Goal: Task Accomplishment & Management: Complete application form

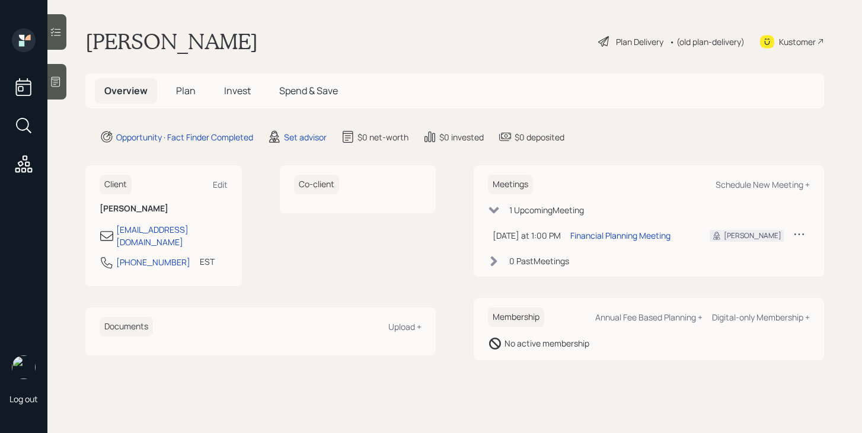
click at [183, 94] on span "Plan" at bounding box center [186, 90] width 20 height 13
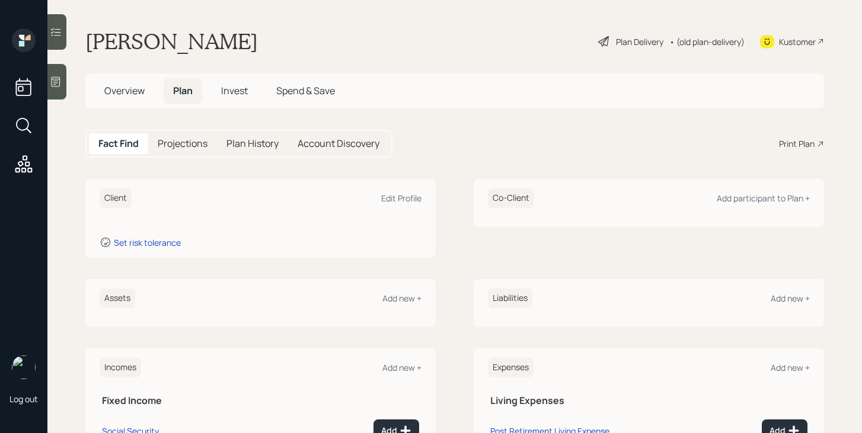
click at [143, 93] on span "Overview" at bounding box center [124, 90] width 40 height 13
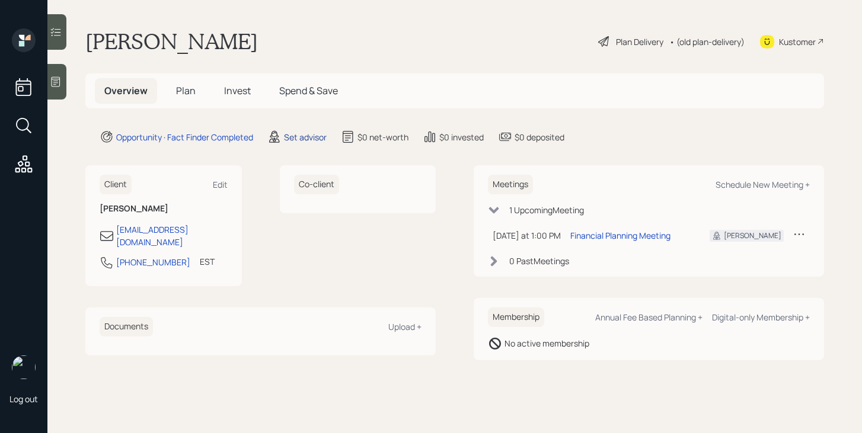
click at [314, 140] on div "Set advisor" at bounding box center [305, 137] width 43 height 12
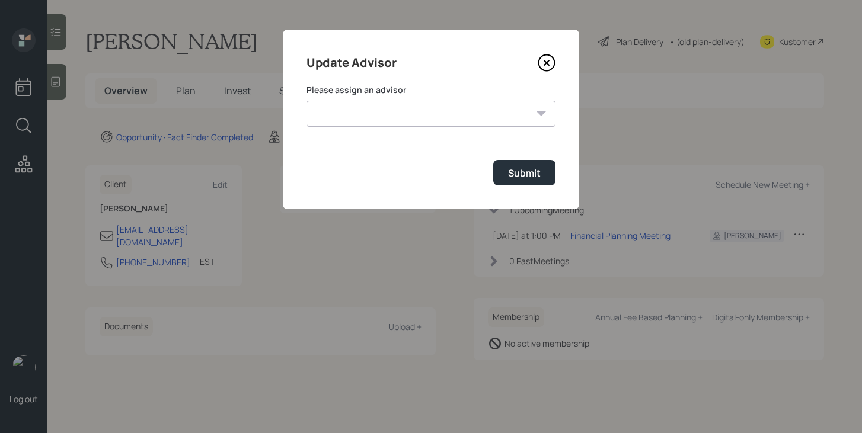
click at [381, 121] on select "[PERSON_NAME] [PERSON_NAME] [PERSON_NAME] End [PERSON_NAME] [PERSON_NAME] [PERS…" at bounding box center [431, 114] width 249 height 26
select select "bffa7908-1b2a-4c79-9bb6-f0ec9aed22d3"
click at [307, 101] on select "[PERSON_NAME] [PERSON_NAME] [PERSON_NAME] End [PERSON_NAME] [PERSON_NAME] [PERS…" at bounding box center [431, 114] width 249 height 26
click at [537, 164] on button "Submit" at bounding box center [524, 172] width 62 height 25
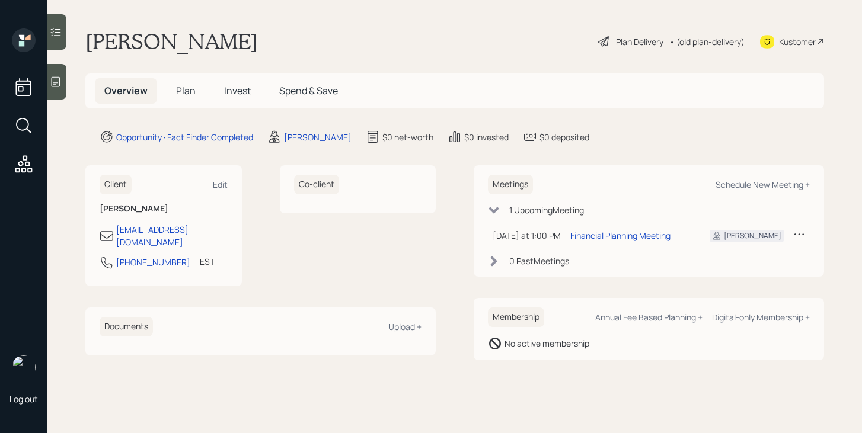
click at [184, 90] on span "Plan" at bounding box center [186, 90] width 20 height 13
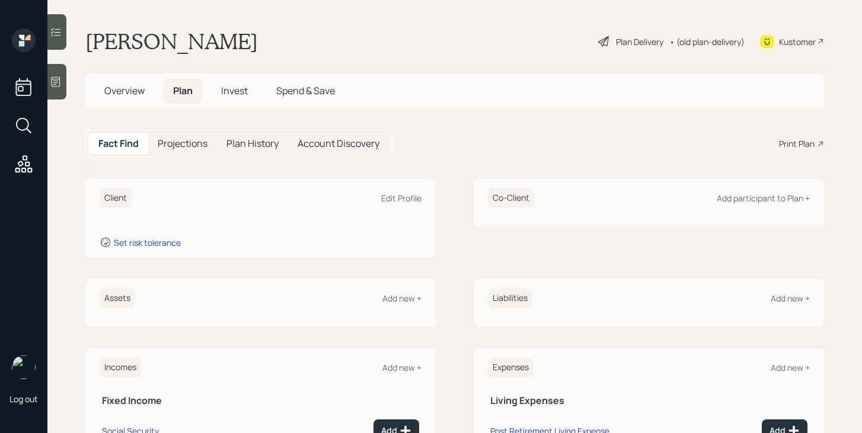
scroll to position [27, 0]
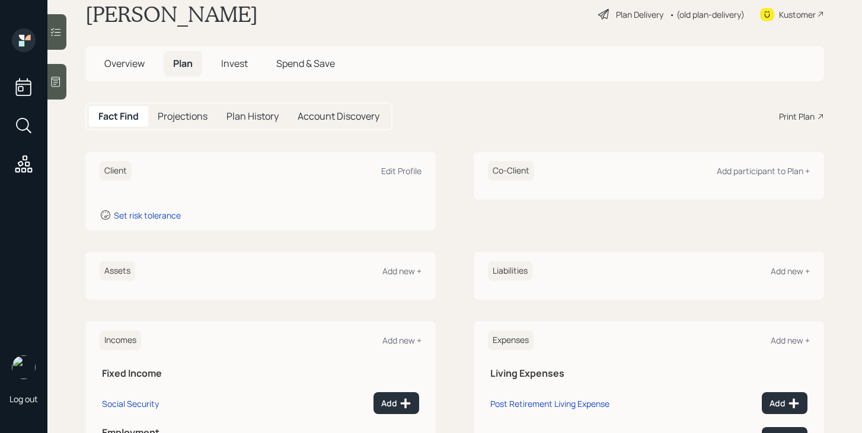
click at [59, 84] on icon at bounding box center [56, 82] width 12 height 12
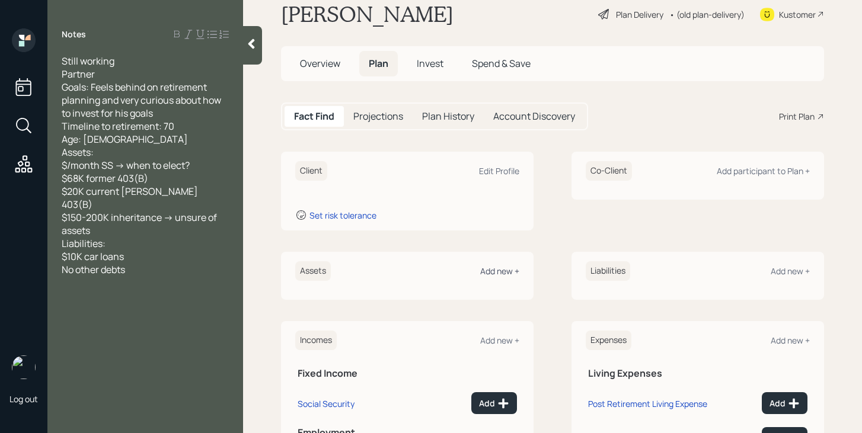
click at [500, 273] on div "Add new +" at bounding box center [499, 271] width 39 height 11
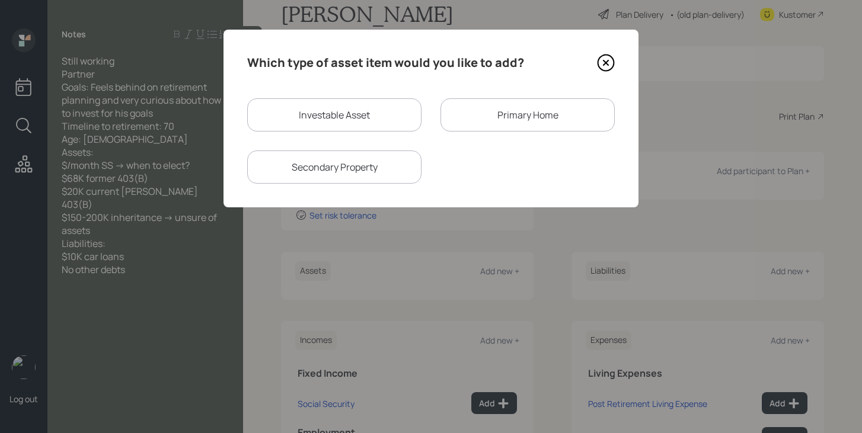
click at [344, 115] on div "Investable Asset" at bounding box center [334, 114] width 174 height 33
select select "taxable"
select select "balanced"
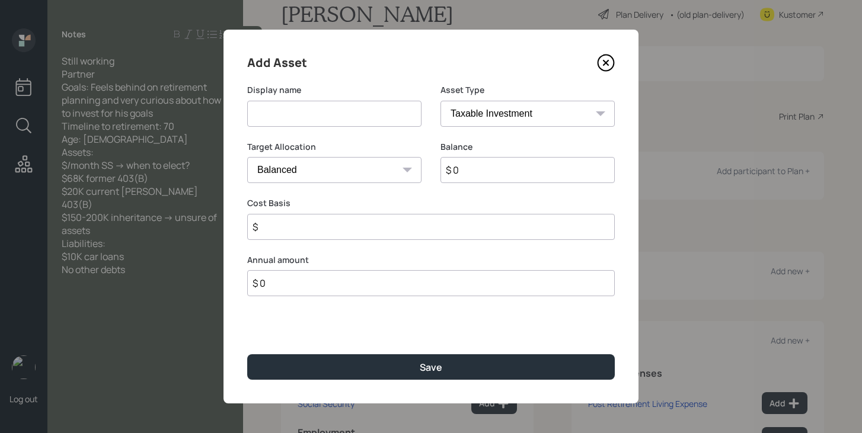
click at [344, 115] on input at bounding box center [334, 114] width 174 height 26
type input "Former 403b"
click at [575, 120] on select "SEP [PERSON_NAME] IRA 401(k) [PERSON_NAME] 401(k) 403(b) [PERSON_NAME] 403(b) 4…" at bounding box center [528, 114] width 174 height 26
select select "public_school_sponsored"
click at [441, 101] on select "SEP [PERSON_NAME] IRA 401(k) [PERSON_NAME] 401(k) 403(b) [PERSON_NAME] 403(b) 4…" at bounding box center [528, 114] width 174 height 26
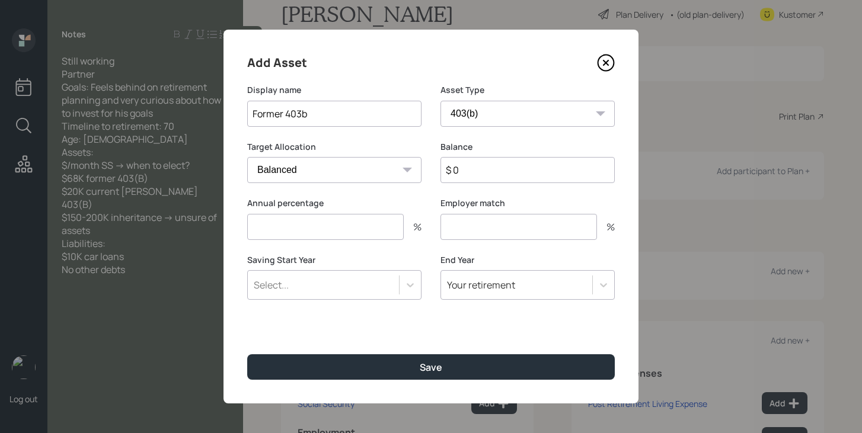
click at [482, 169] on input "$ 0" at bounding box center [528, 170] width 174 height 26
type input "$ 68,000"
click at [369, 235] on input "number" at bounding box center [325, 227] width 157 height 26
type input "0"
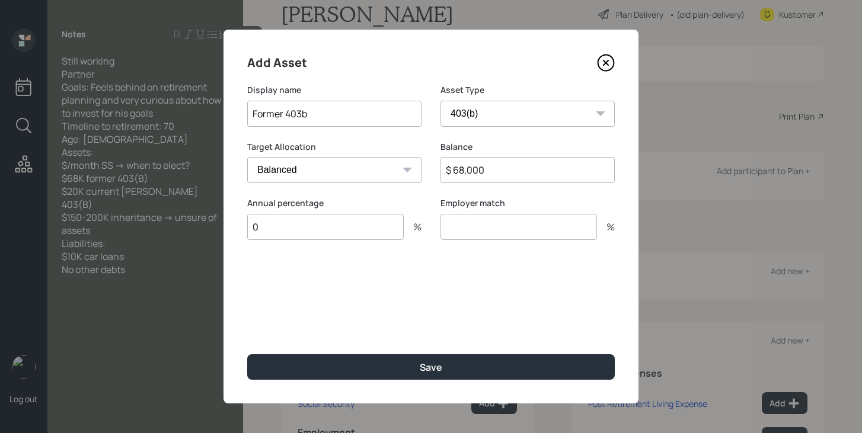
click at [458, 244] on div "Employer match %" at bounding box center [528, 225] width 174 height 57
click at [467, 232] on input "number" at bounding box center [519, 227] width 157 height 26
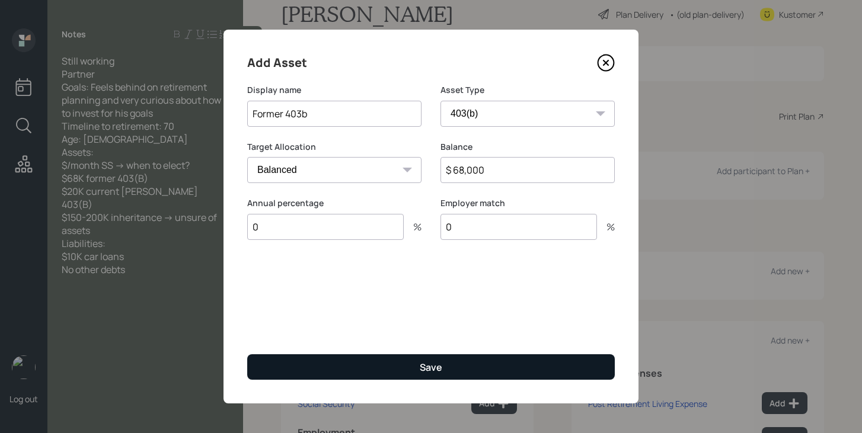
type input "0"
click at [436, 376] on button "Save" at bounding box center [431, 367] width 368 height 25
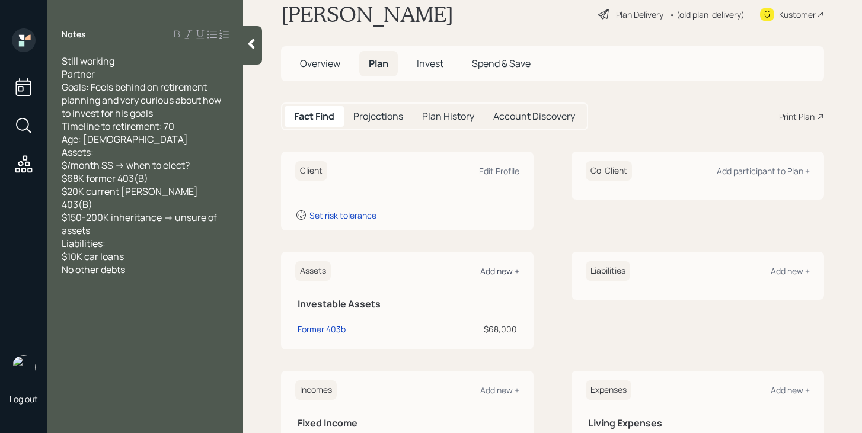
click at [508, 272] on div "Add new +" at bounding box center [499, 271] width 39 height 11
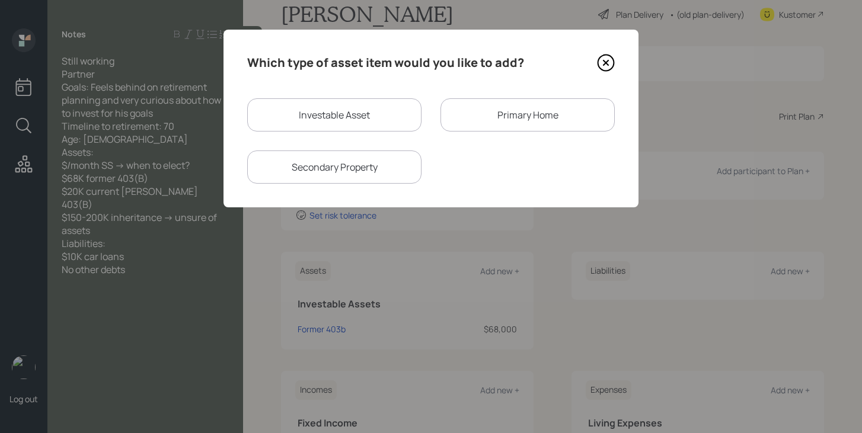
click at [358, 122] on div "Investable Asset" at bounding box center [334, 114] width 174 height 33
select select "taxable"
select select "balanced"
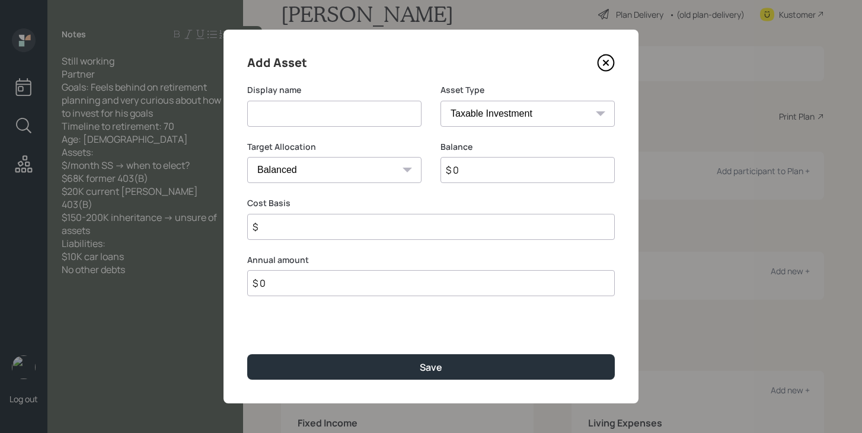
click at [358, 122] on input at bounding box center [334, 114] width 174 height 26
type input "Current [PERSON_NAME] 403b"
click at [516, 111] on select "SEP [PERSON_NAME] IRA 401(k) [PERSON_NAME] 401(k) 403(b) [PERSON_NAME] 403(b) 4…" at bounding box center [528, 114] width 174 height 26
select select "roth_403b"
click at [441, 101] on select "SEP [PERSON_NAME] IRA 401(k) [PERSON_NAME] 401(k) 403(b) [PERSON_NAME] 403(b) 4…" at bounding box center [528, 114] width 174 height 26
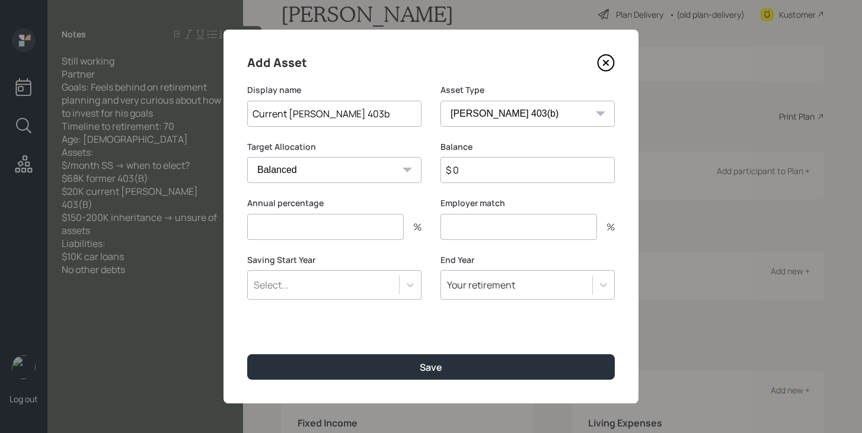
click at [496, 171] on input "$ 0" at bounding box center [528, 170] width 174 height 26
type input "$ 20,000"
click at [392, 228] on input "number" at bounding box center [325, 227] width 157 height 26
type input "0"
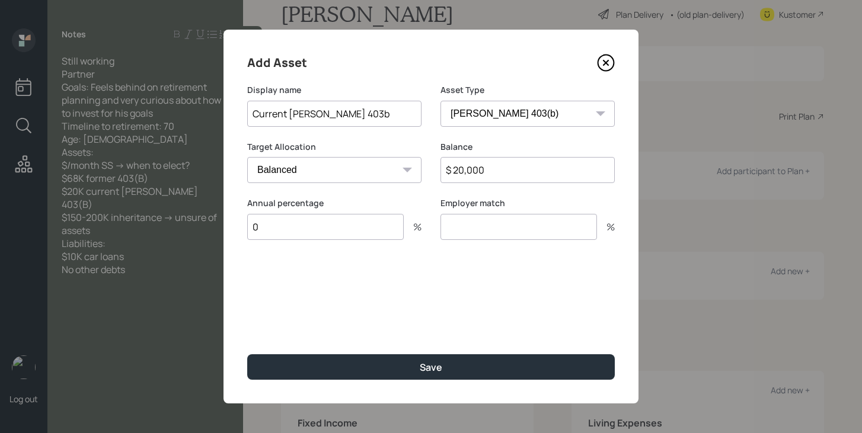
click at [470, 226] on input "number" at bounding box center [519, 227] width 157 height 26
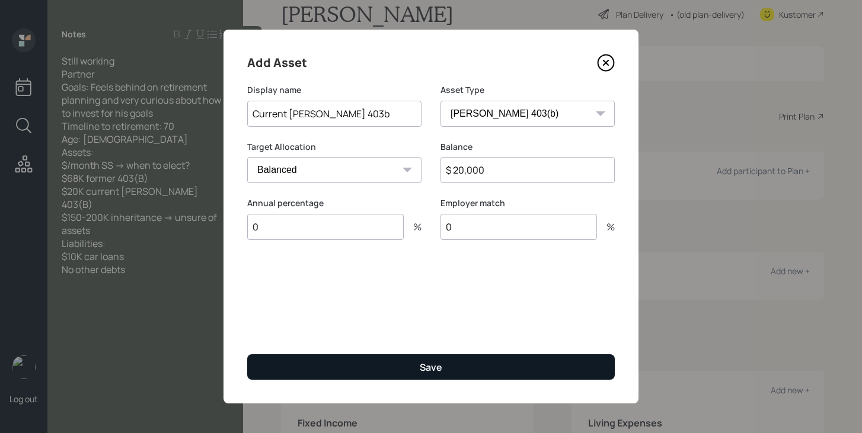
type input "0"
click at [413, 365] on button "Save" at bounding box center [431, 367] width 368 height 25
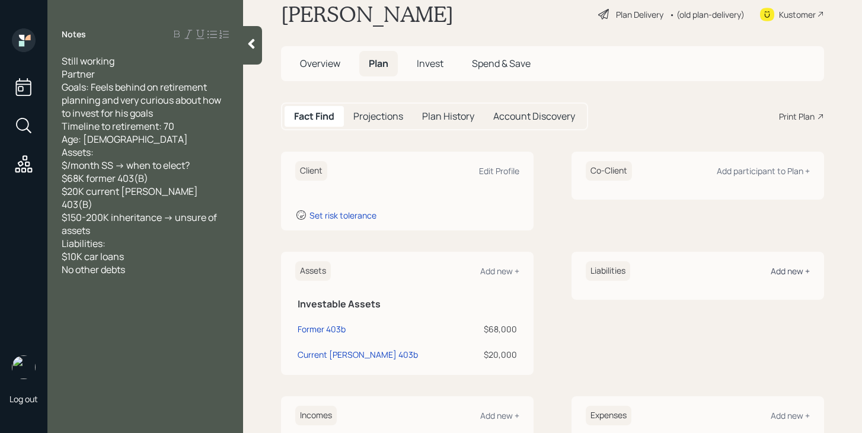
click at [798, 273] on div "Add new +" at bounding box center [790, 271] width 39 height 11
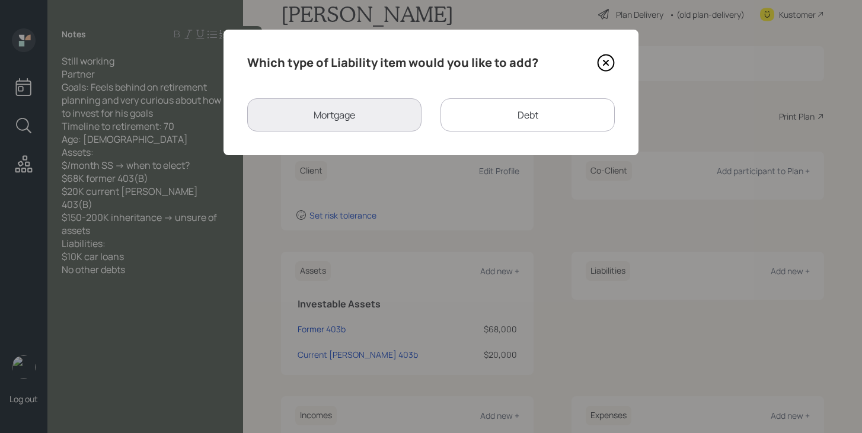
click at [538, 111] on div "Debt" at bounding box center [528, 114] width 174 height 33
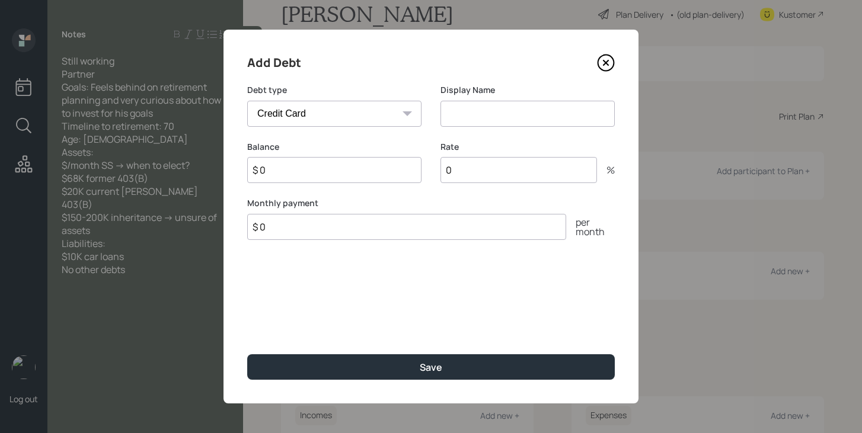
click at [358, 126] on select "Car Credit Card Medical Student Other" at bounding box center [334, 114] width 174 height 26
select select "car"
click at [247, 101] on select "Car Credit Card Medical Student Other" at bounding box center [334, 114] width 174 height 26
click at [468, 116] on input at bounding box center [528, 114] width 174 height 26
type input "Car Loan"
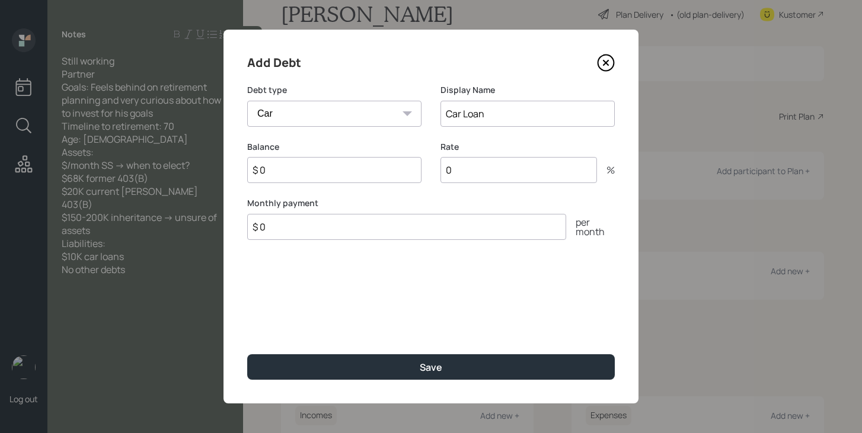
click at [328, 173] on input "$ 0" at bounding box center [334, 170] width 174 height 26
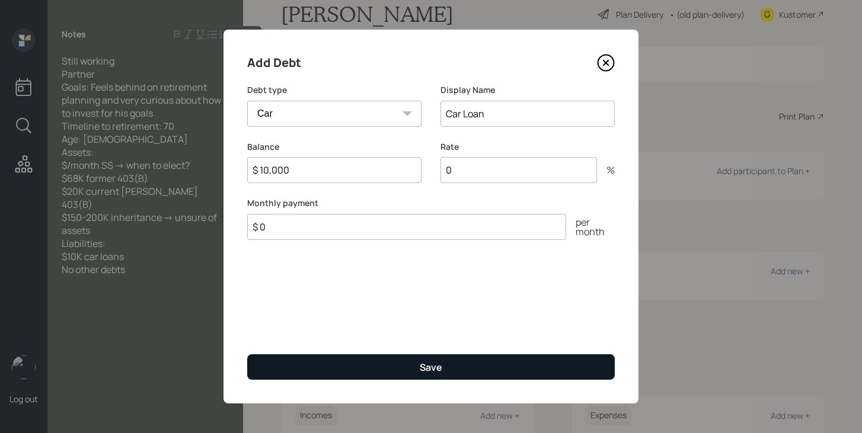
type input "$ 10,000"
click at [445, 367] on button "Save" at bounding box center [431, 367] width 368 height 25
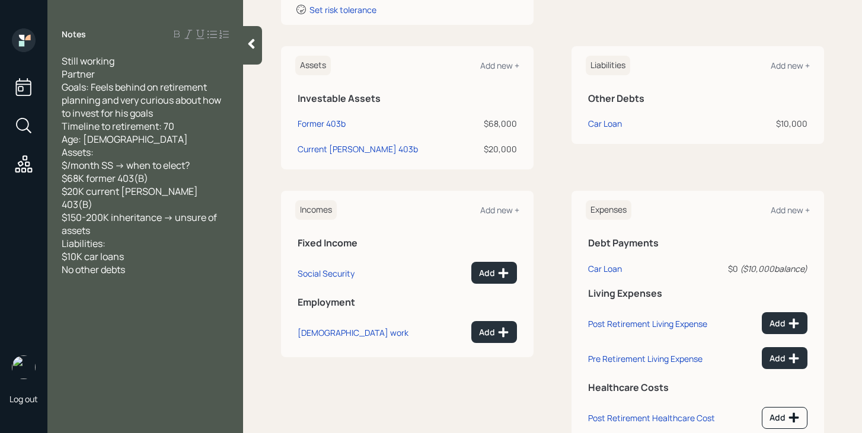
scroll to position [271, 0]
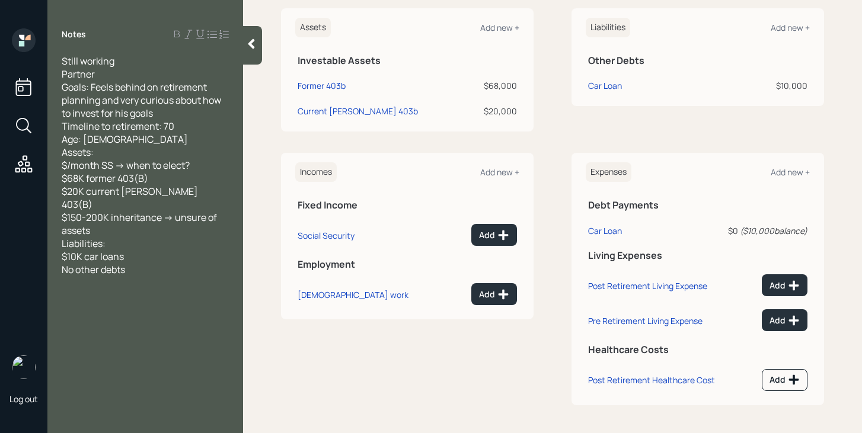
click at [254, 51] on div at bounding box center [252, 45] width 19 height 39
